Goal: Task Accomplishment & Management: Manage account settings

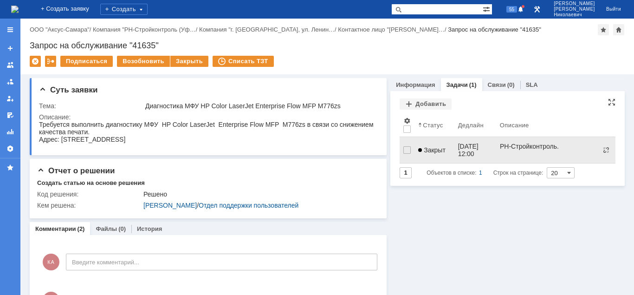
click at [430, 148] on span "Закрыт" at bounding box center [431, 149] width 27 height 7
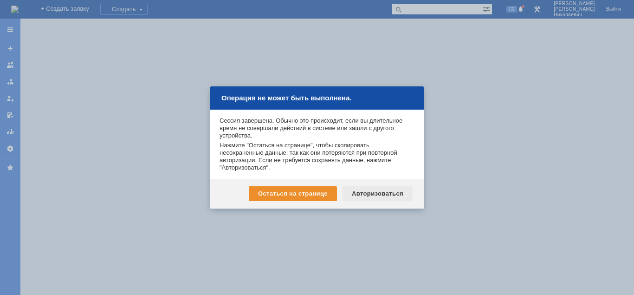
click at [370, 191] on div "Авторизоваться" at bounding box center [378, 193] width 70 height 15
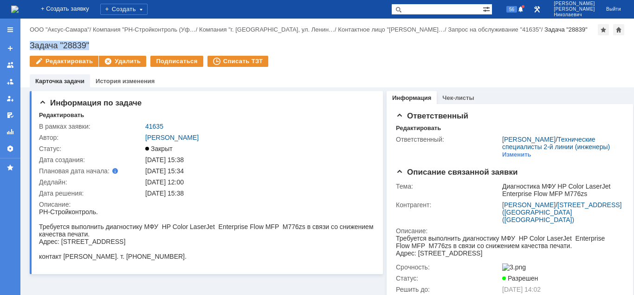
drag, startPoint x: 32, startPoint y: 44, endPoint x: 91, endPoint y: 45, distance: 59.0
click at [91, 45] on div "Назад | ООО "Аксус-Самара" / Компания "РН-Стройконтроль (Уф… / Компания "г. Сам…" at bounding box center [327, 53] width 614 height 69
copy div "Задача "28839""
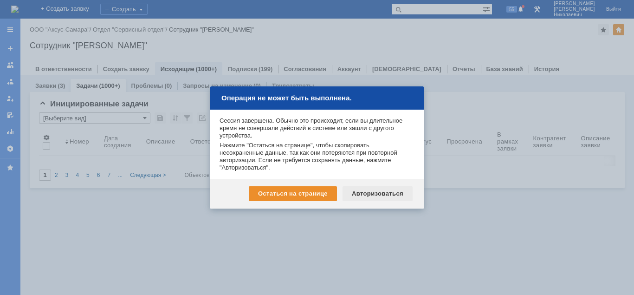
click at [376, 190] on div "Авторизоваться" at bounding box center [378, 193] width 70 height 15
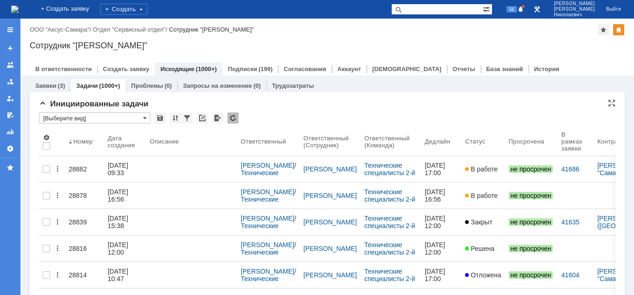
click at [93, 119] on input "[Выберите вид]" at bounding box center [94, 117] width 111 height 11
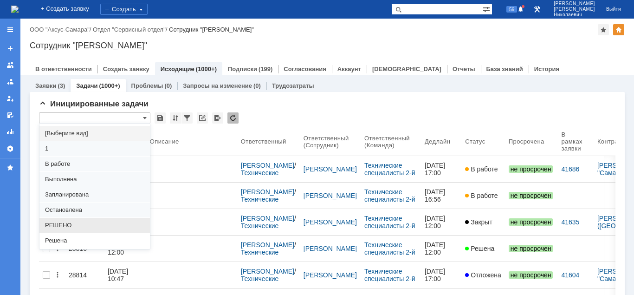
click at [75, 226] on span "РЕШЕНО" at bounding box center [94, 225] width 99 height 7
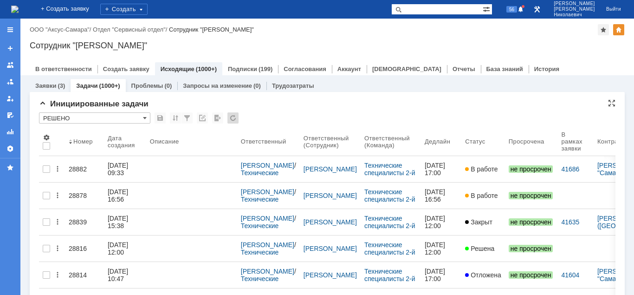
click at [98, 117] on input "РЕШЕНО" at bounding box center [94, 117] width 111 height 11
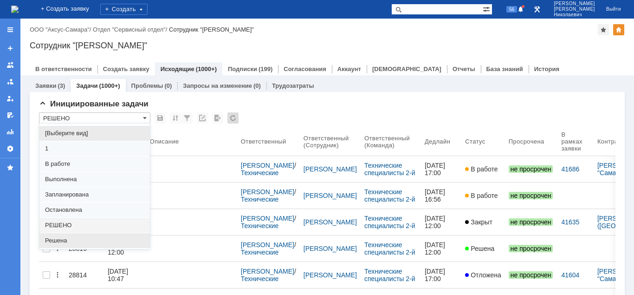
click at [66, 237] on div "Заявки (3) Задачи (1000+) Проблемы (0) Запросы на изменение (0) Трудозатраты Ин…" at bounding box center [327, 185] width 614 height 220
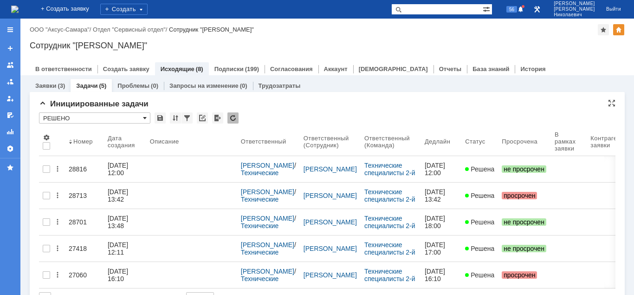
click at [145, 119] on span at bounding box center [145, 117] width 4 height 7
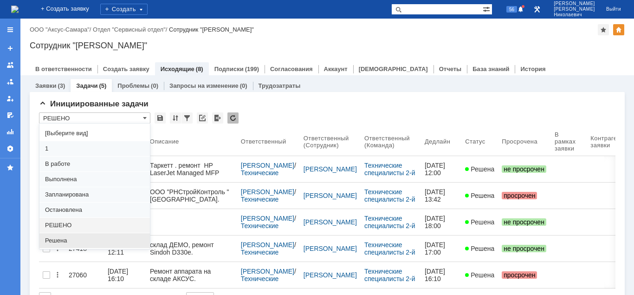
click at [70, 239] on span "Решена" at bounding box center [94, 240] width 99 height 7
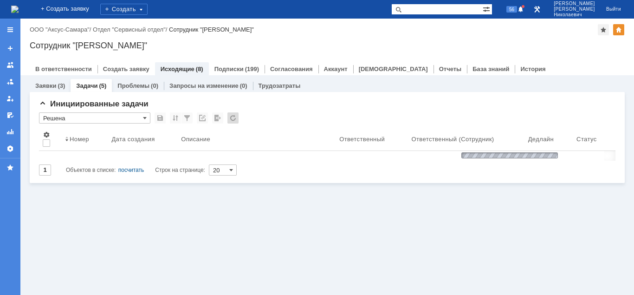
type input "Решена"
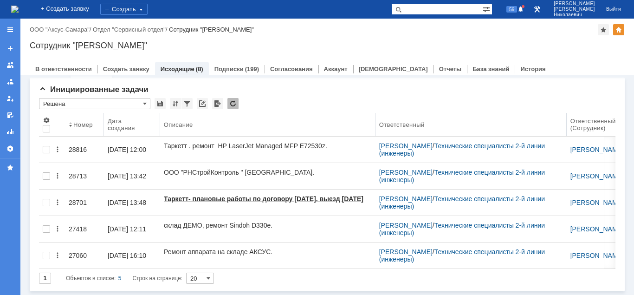
drag, startPoint x: 315, startPoint y: 118, endPoint x: 373, endPoint y: 117, distance: 58.1
click at [373, 117] on body "Идет загрузка, пожалуйста, подождите. На домашнюю + Создать заявку Создать 56 К…" at bounding box center [317, 147] width 634 height 295
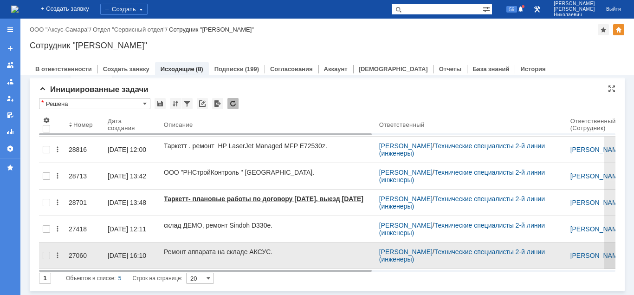
click at [79, 253] on div "27060" at bounding box center [85, 255] width 32 height 7
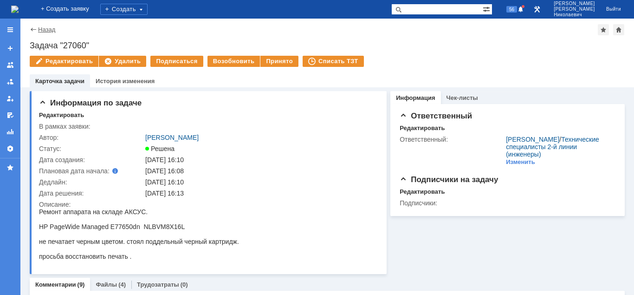
click at [49, 31] on link "Назад" at bounding box center [46, 29] width 17 height 7
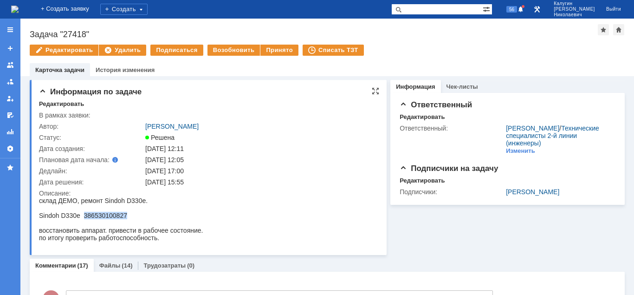
drag, startPoint x: 84, startPoint y: 216, endPoint x: 131, endPoint y: 216, distance: 46.9
click at [131, 216] on div "Sindoh D330e 386530100827" at bounding box center [121, 215] width 164 height 7
copy div "386530100827"
drag, startPoint x: 28, startPoint y: 32, endPoint x: 108, endPoint y: 33, distance: 79.4
click at [108, 33] on div "Назад | Задача "27418" Задача "27418" Редактировать Удалить Подписаться Возобно…" at bounding box center [327, 48] width 614 height 58
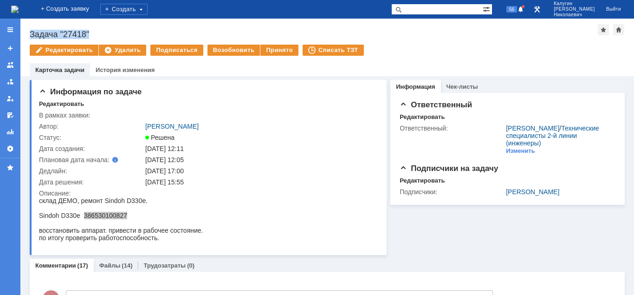
copy div "Задача "27418""
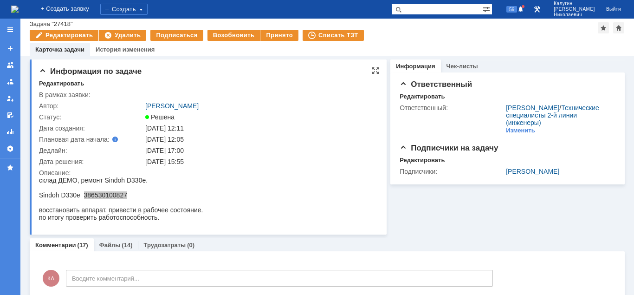
scroll to position [189, 0]
